Goal: Find specific page/section: Find specific page/section

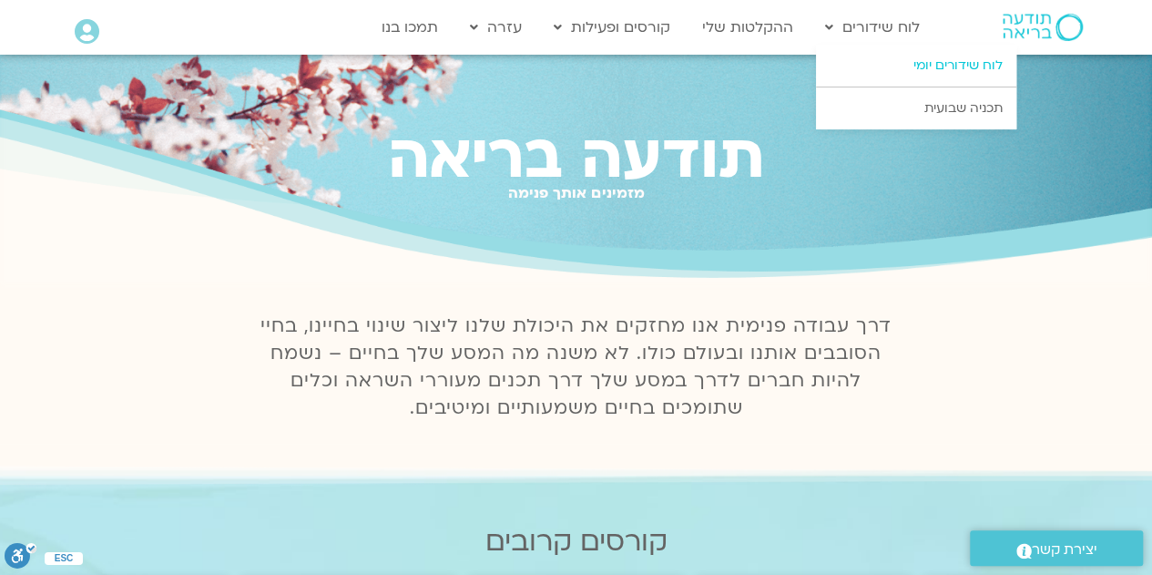
click at [925, 65] on link "לוח שידורים יומי" at bounding box center [916, 66] width 200 height 42
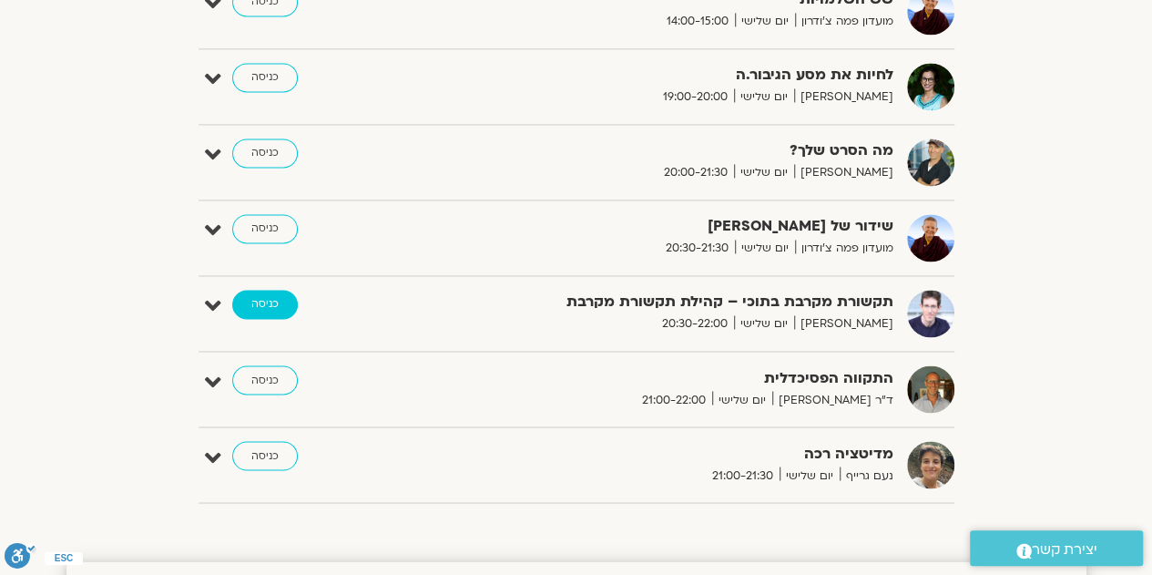
click at [252, 296] on link "כניסה" at bounding box center [265, 304] width 66 height 29
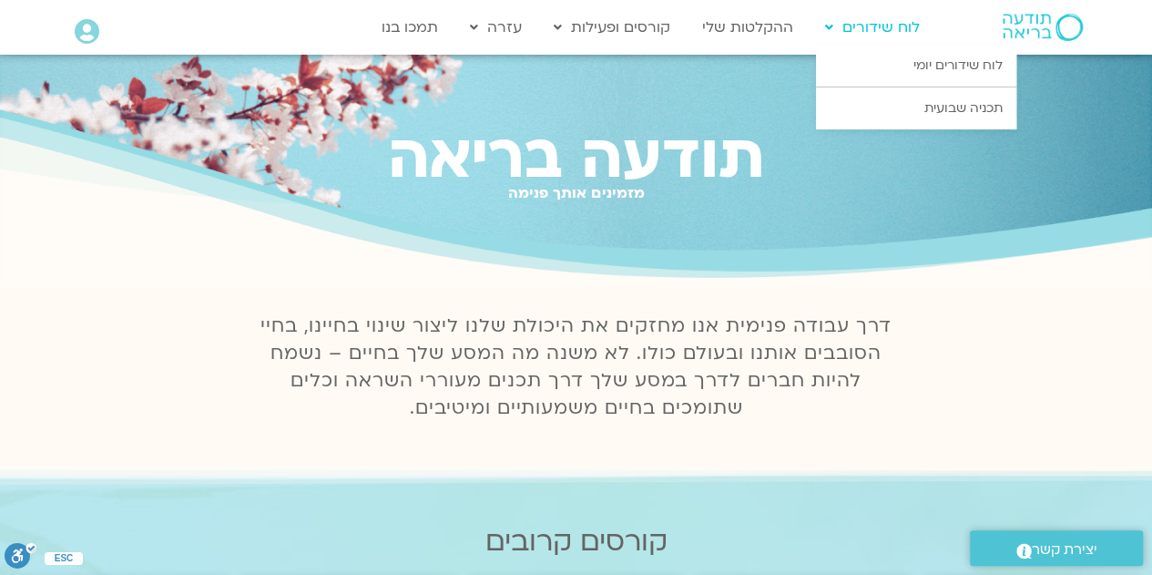
click at [882, 34] on link "לוח שידורים" at bounding box center [872, 27] width 113 height 35
click at [883, 32] on link "לוח שידורים" at bounding box center [872, 27] width 113 height 35
click at [922, 74] on link "לוח שידורים יומי" at bounding box center [916, 66] width 200 height 42
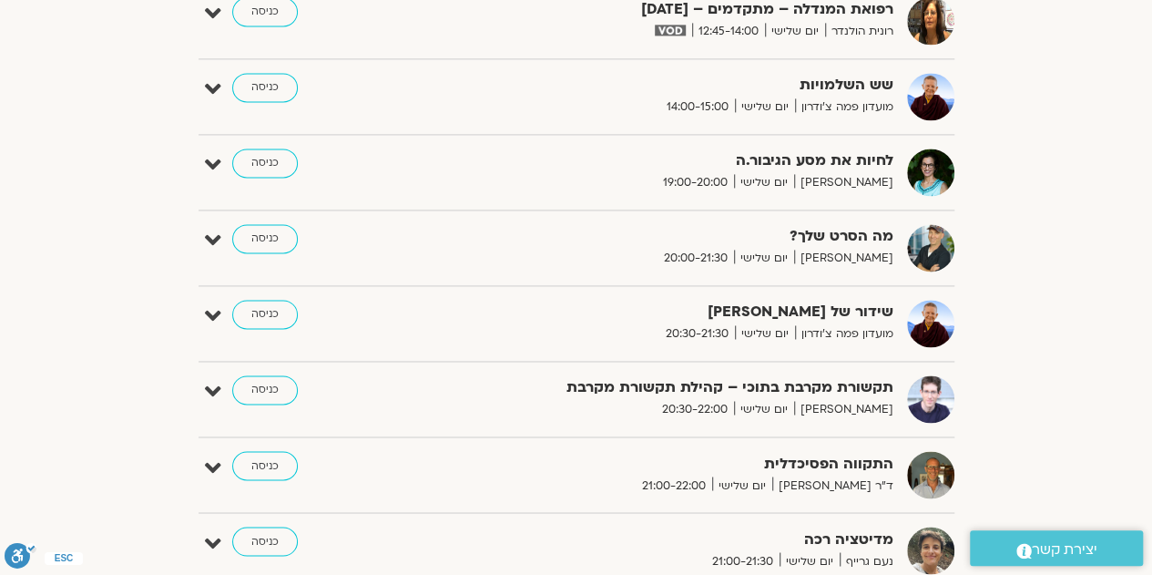
scroll to position [1293, 0]
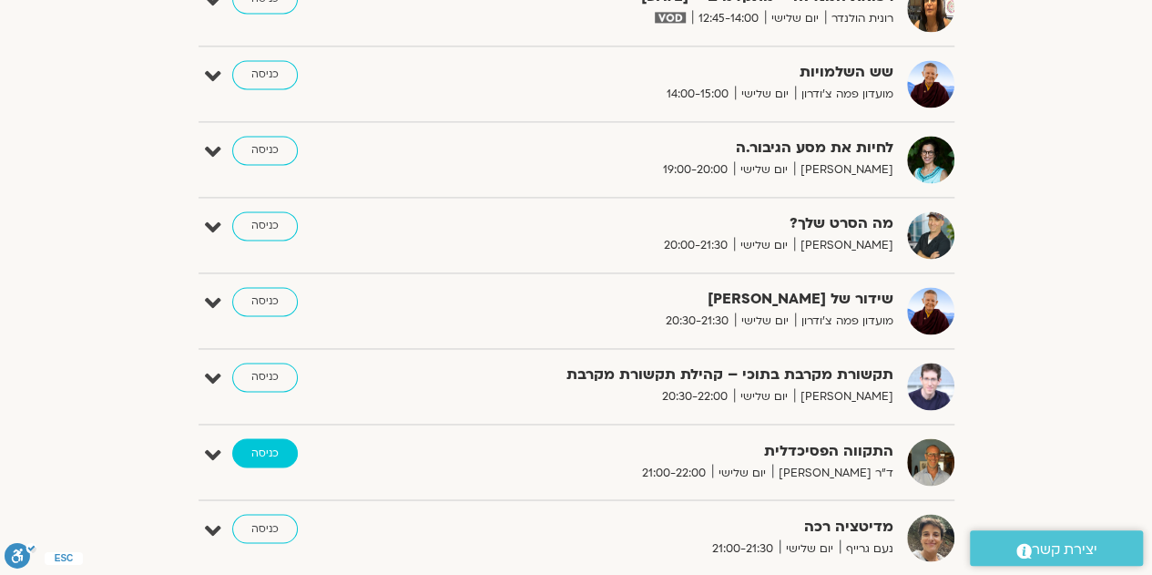
click at [260, 448] on link "כניסה" at bounding box center [265, 452] width 66 height 29
